Goal: Obtain resource: Download file/media

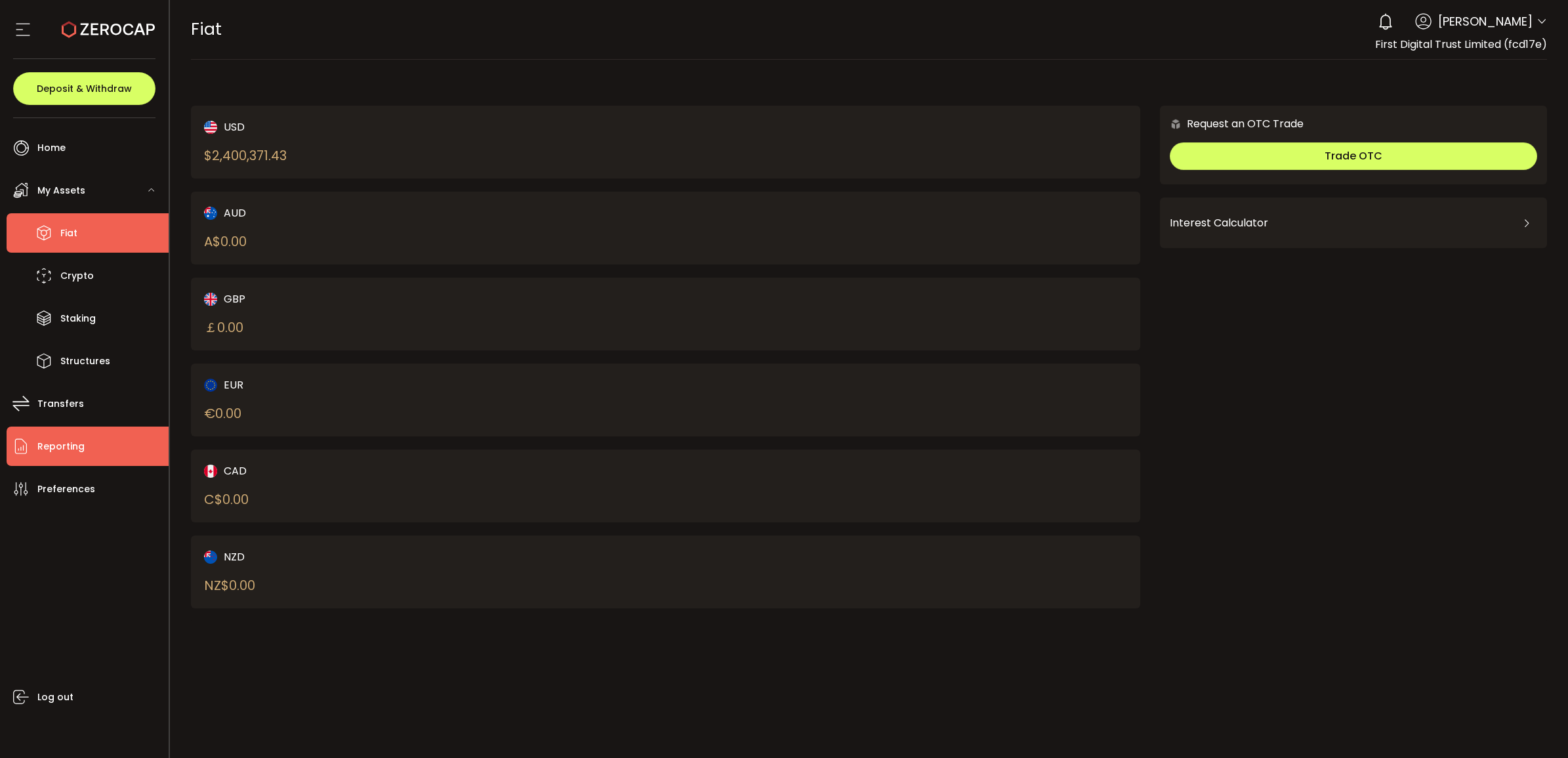
click at [96, 438] on li "Reporting" at bounding box center [87, 446] width 162 height 39
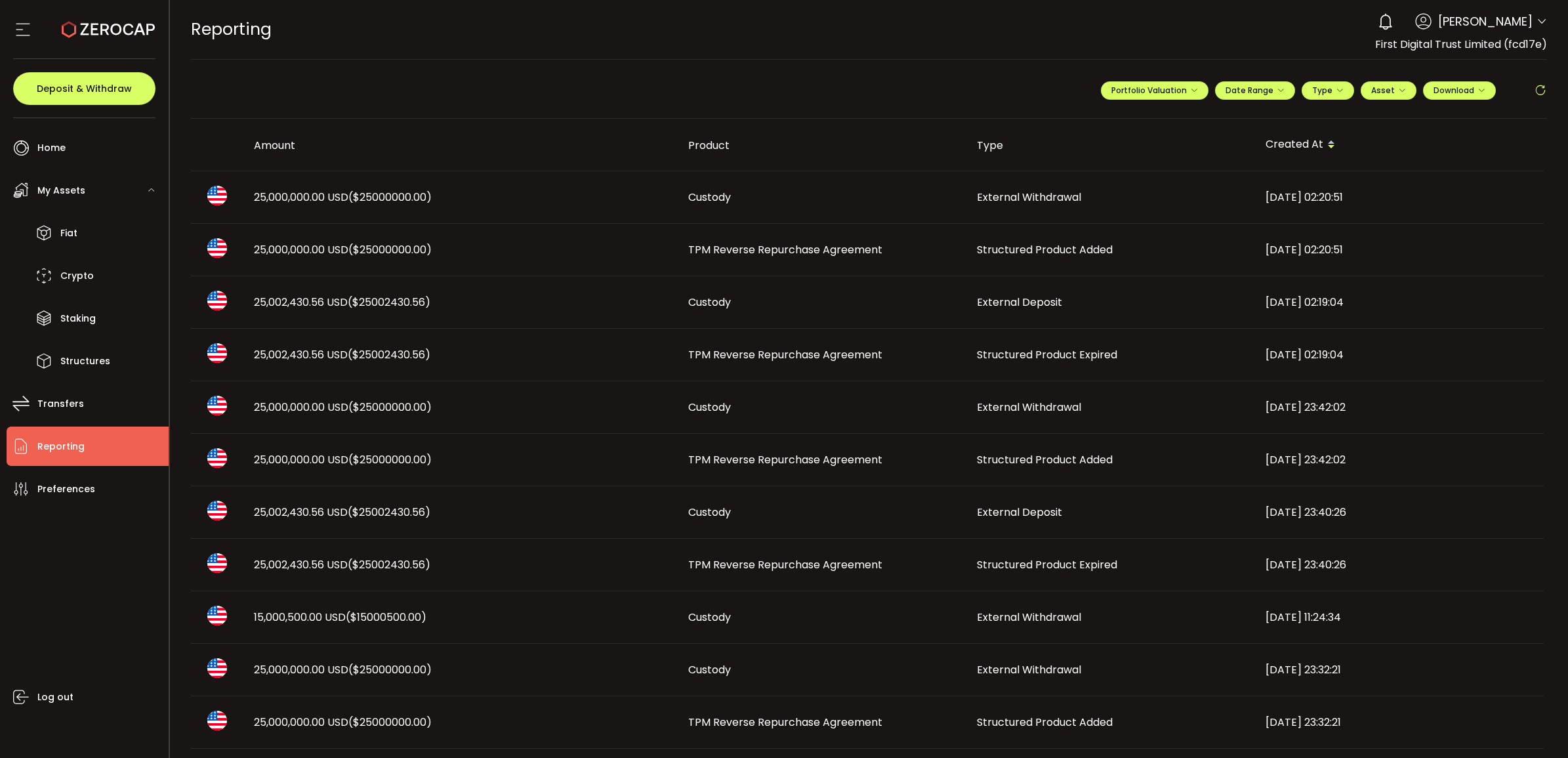
click at [1060, 244] on span "Structured Product Added" at bounding box center [1044, 249] width 136 height 15
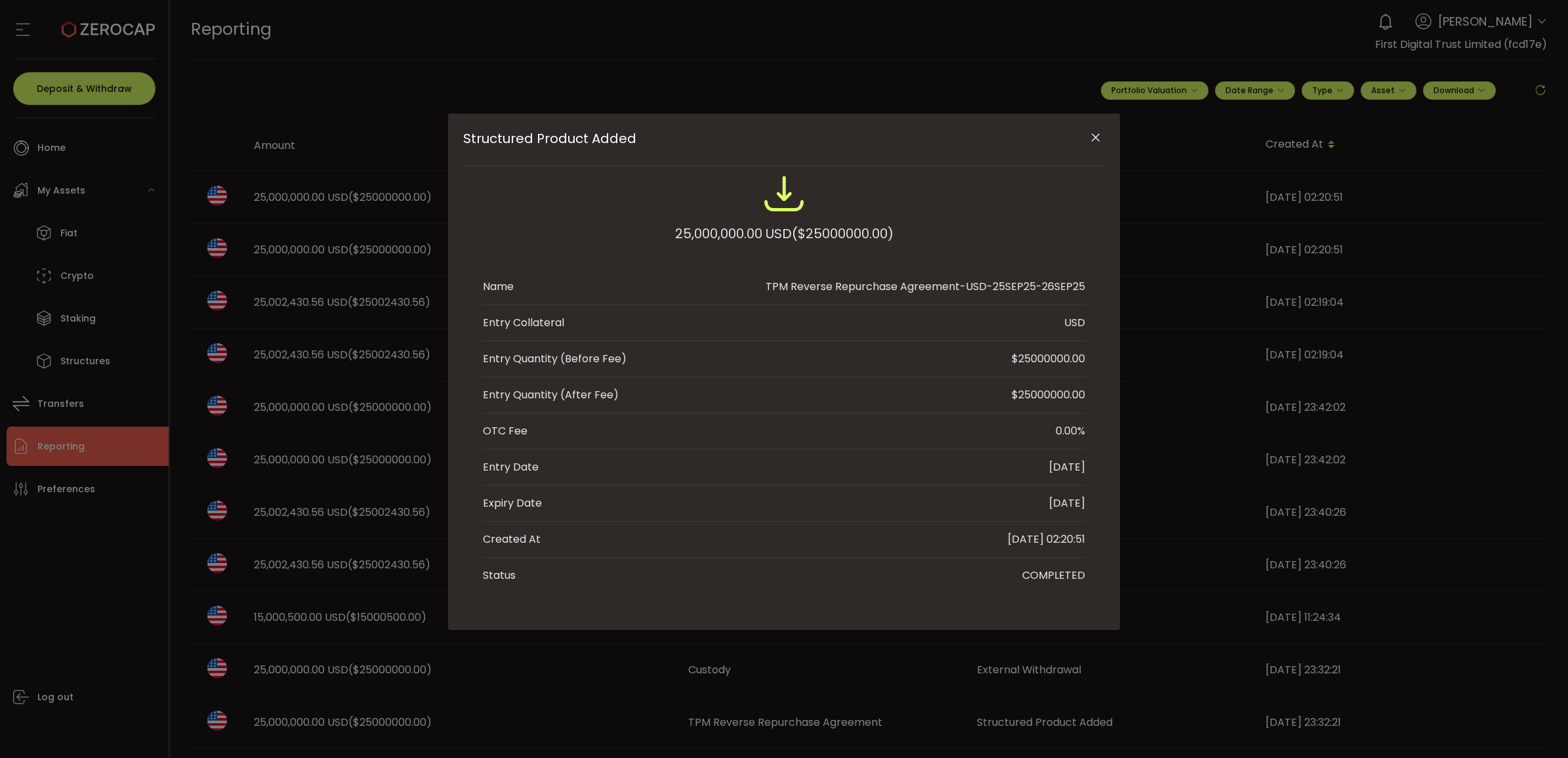
click at [1101, 136] on icon "Close" at bounding box center [1095, 138] width 13 height 13
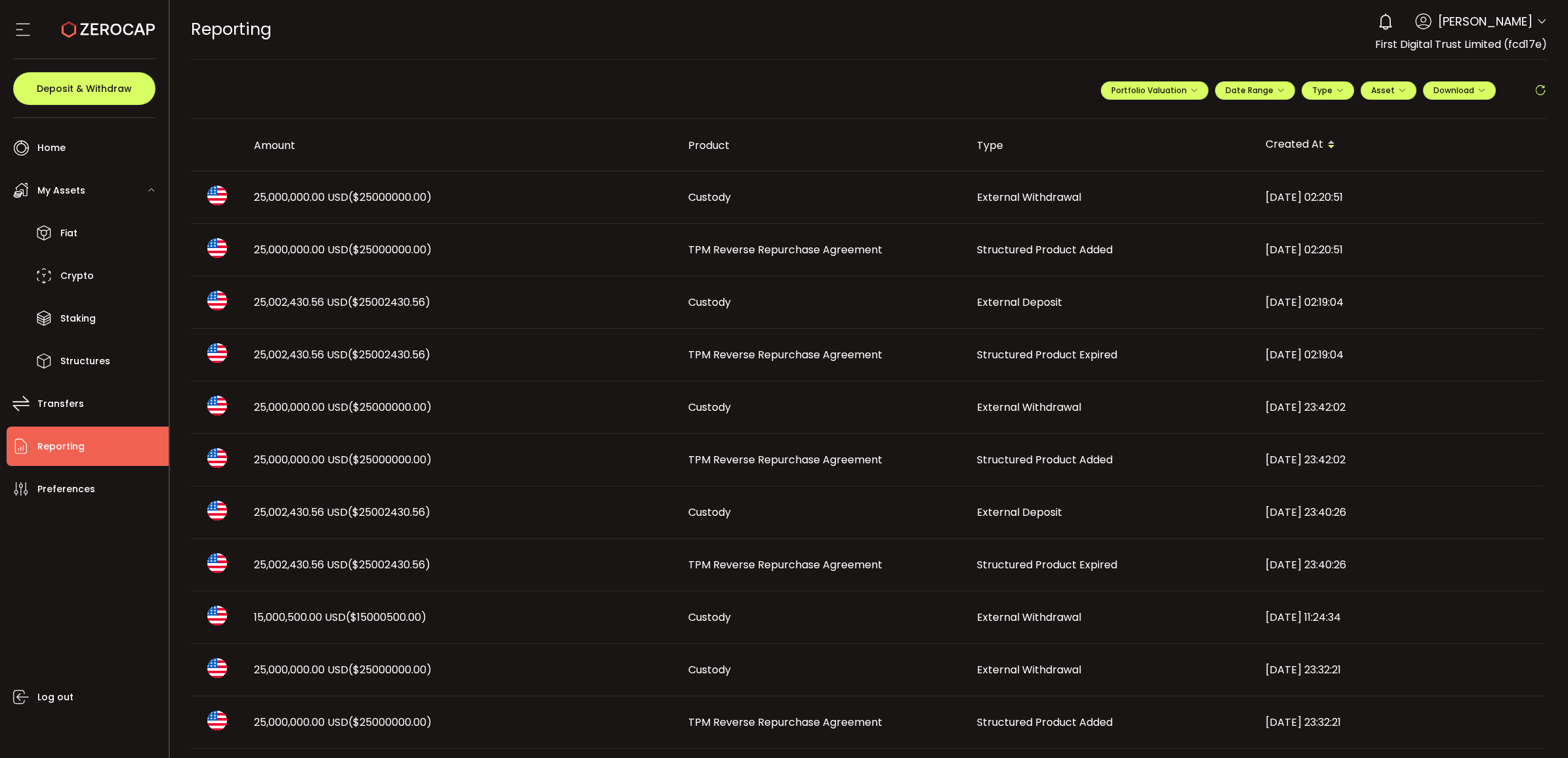
click at [856, 238] on td "TPM Reverse Repurchase Agreement" at bounding box center [822, 249] width 288 height 53
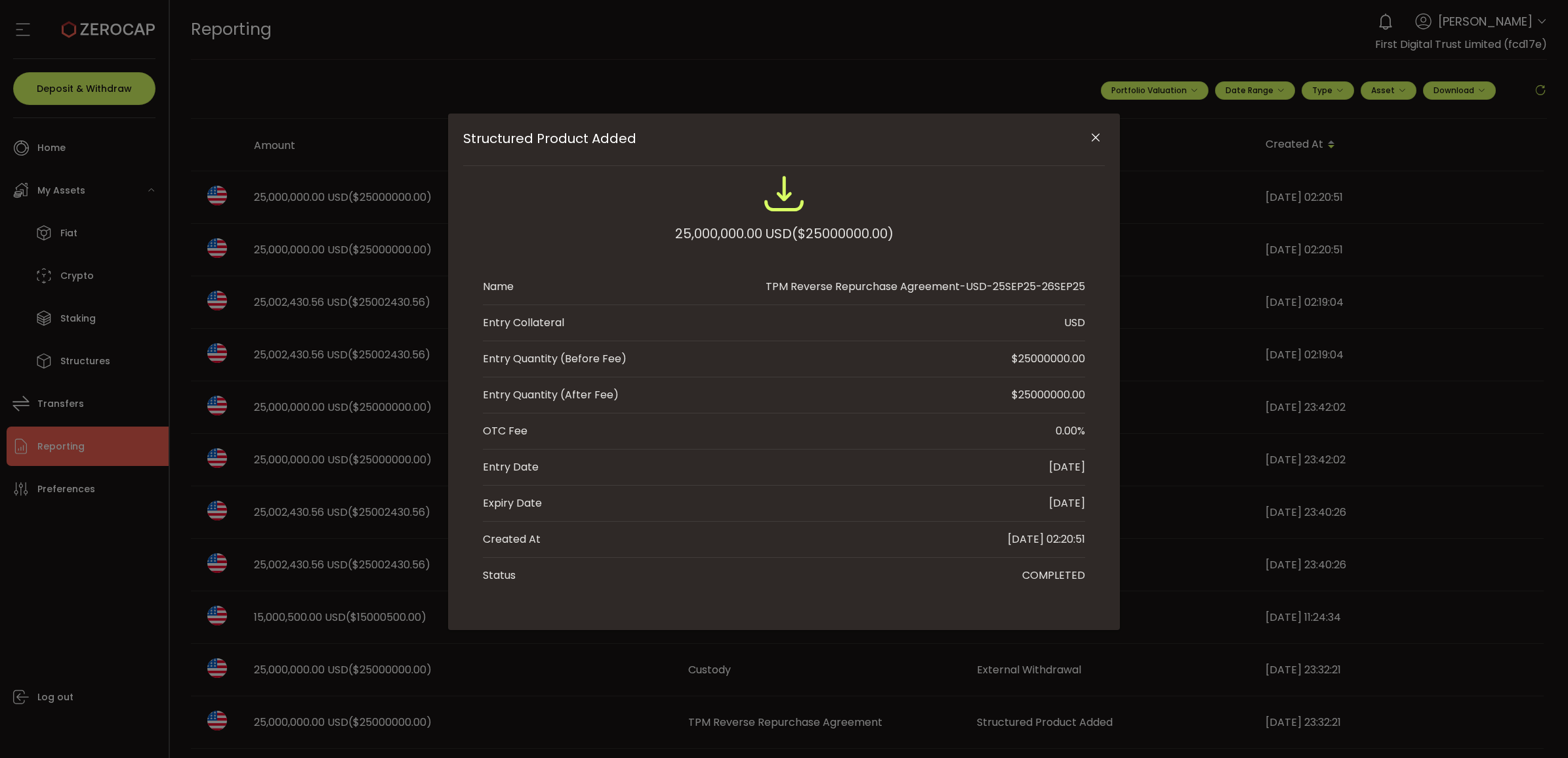
click at [855, 253] on div "**********" at bounding box center [869, 379] width 1399 height 758
click at [1096, 139] on icon "Close" at bounding box center [1095, 138] width 13 height 13
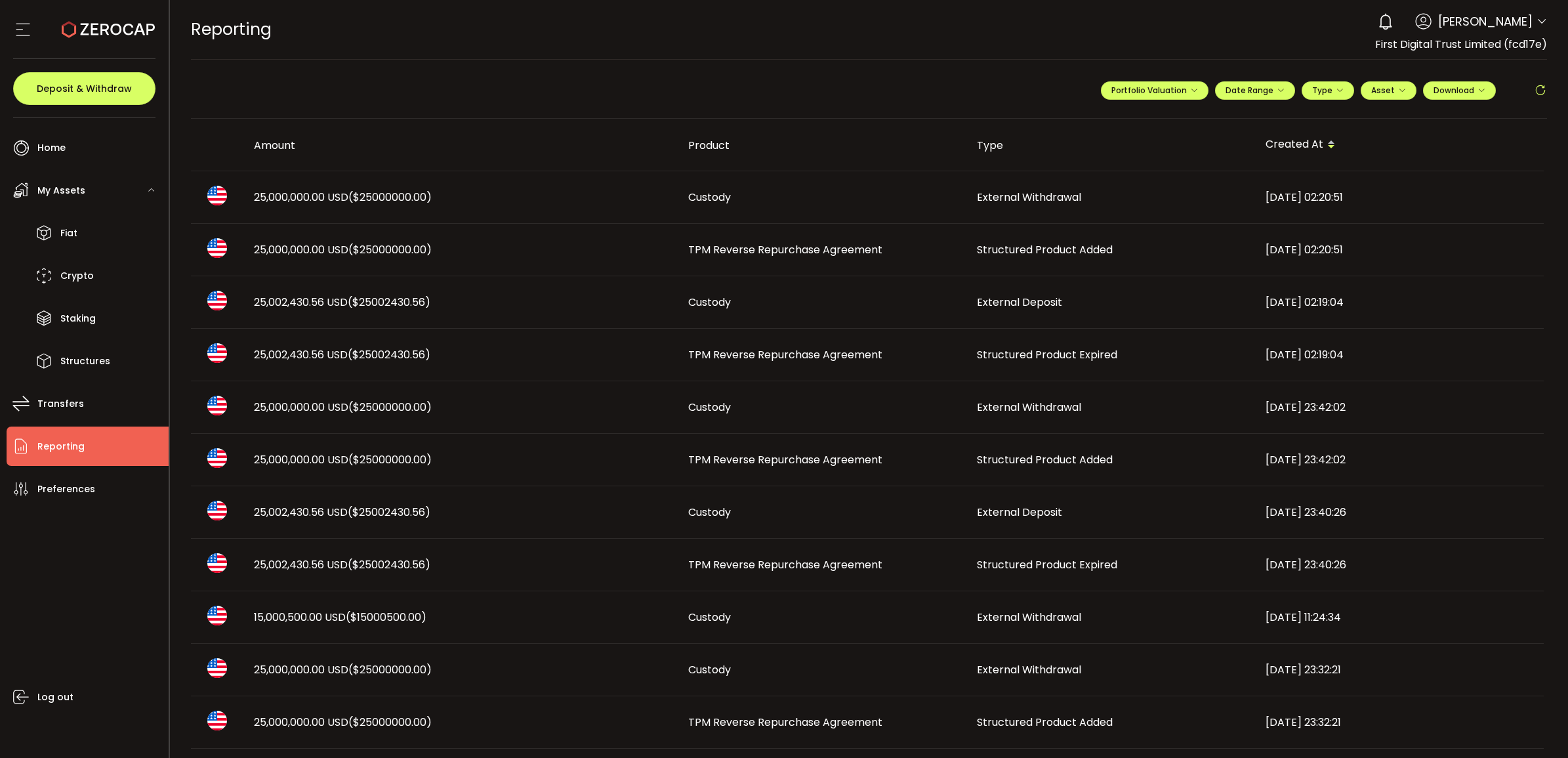
click at [1041, 355] on span "Structured Product Expired" at bounding box center [1047, 354] width 140 height 15
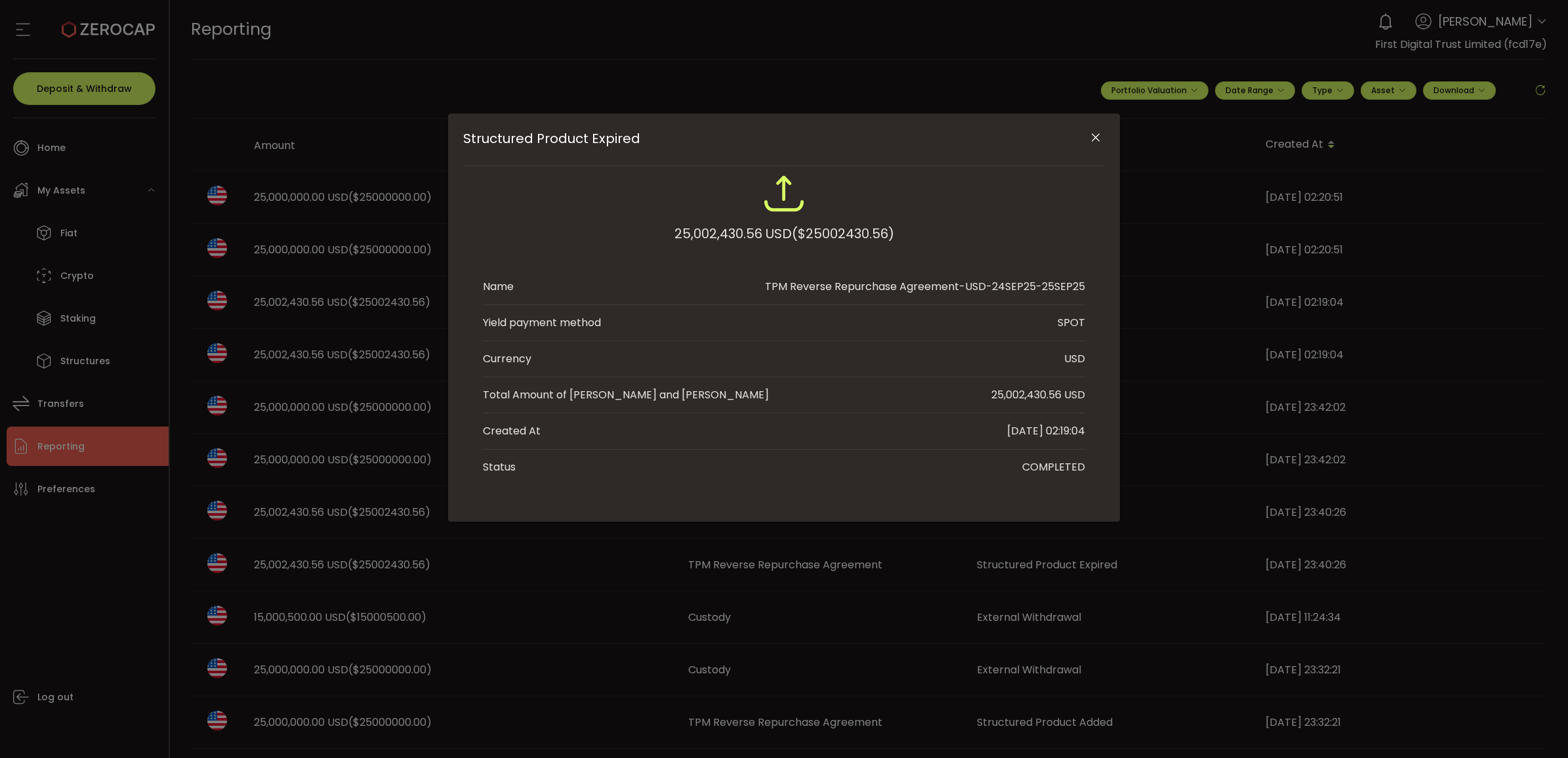
click at [1094, 138] on icon "Close" at bounding box center [1095, 138] width 13 height 13
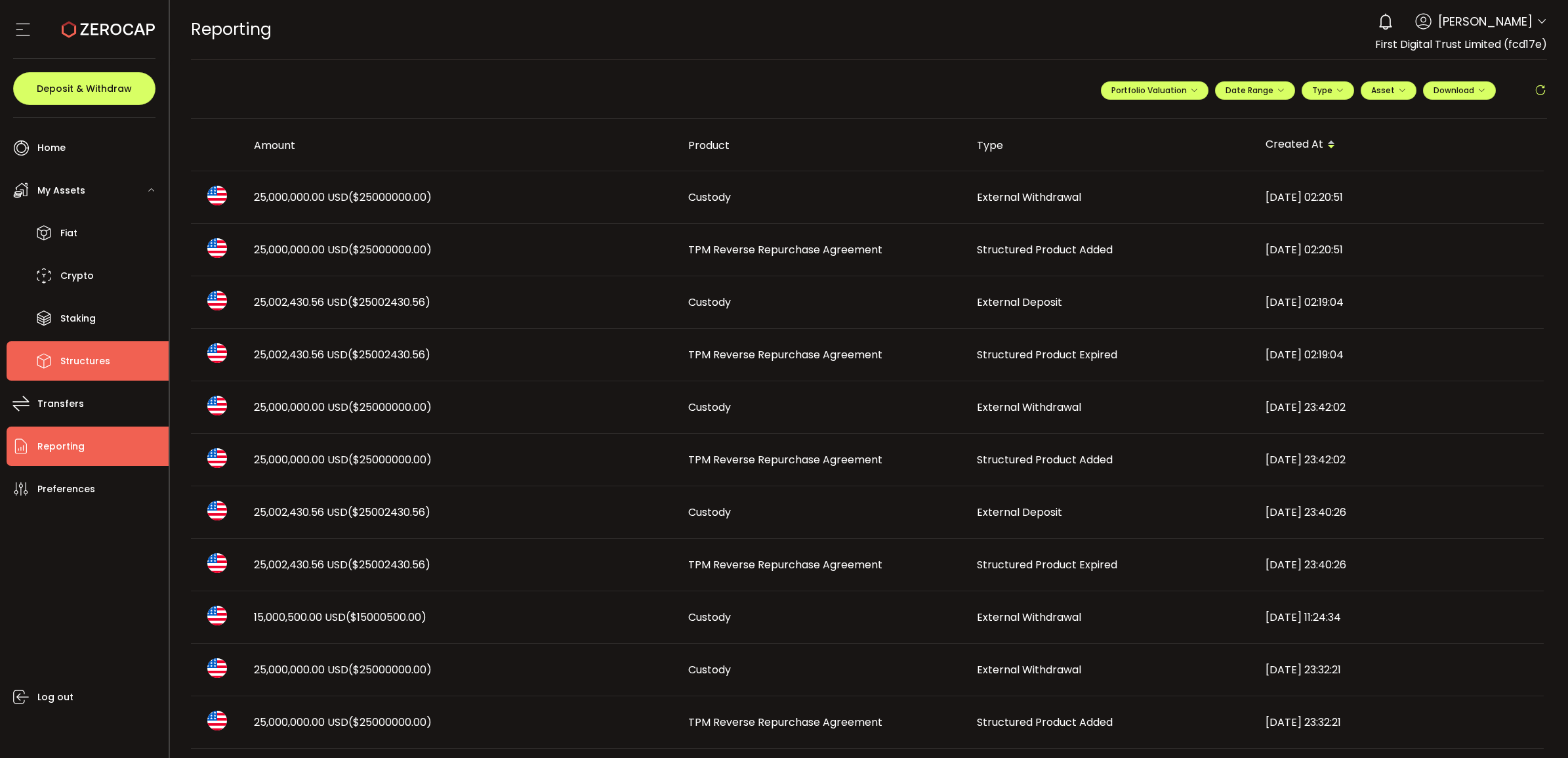
click at [121, 360] on li "Structures" at bounding box center [87, 360] width 162 height 39
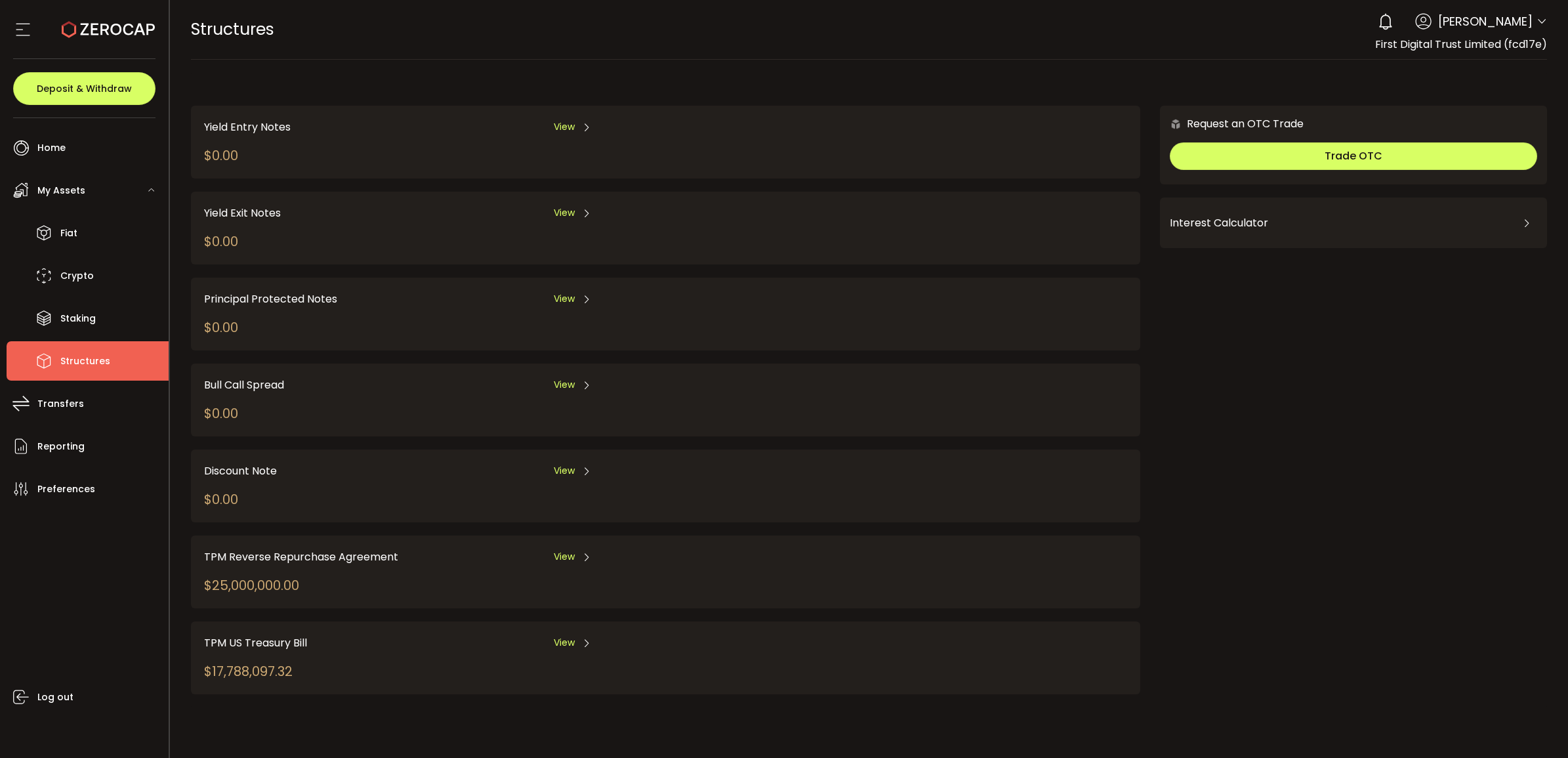
click at [554, 558] on span "View" at bounding box center [565, 557] width 21 height 14
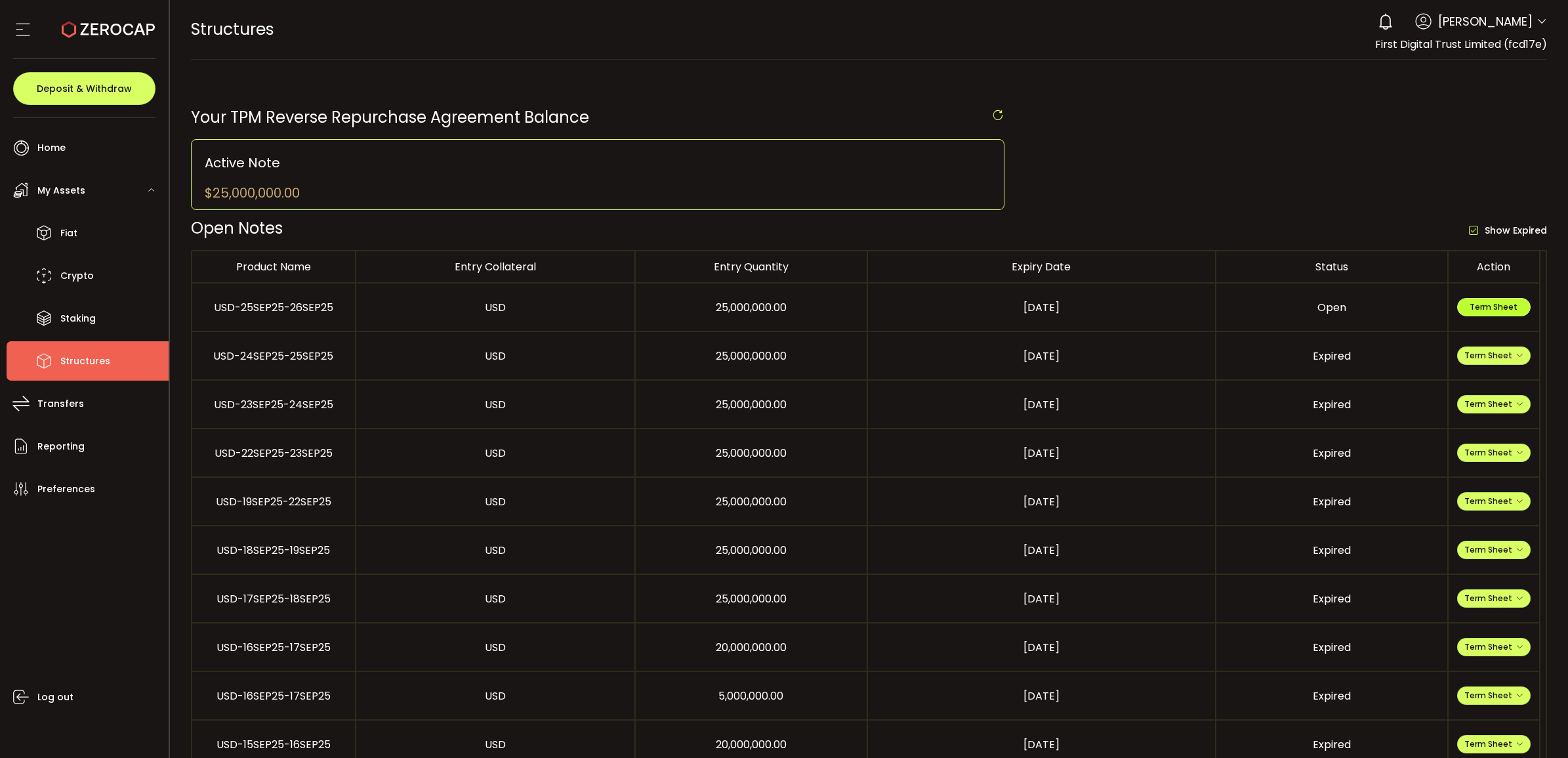
click at [1487, 310] on span "Term Sheet" at bounding box center [1494, 307] width 48 height 11
click at [76, 235] on span "Fiat" at bounding box center [69, 233] width 17 height 19
